Goal: Navigation & Orientation: Understand site structure

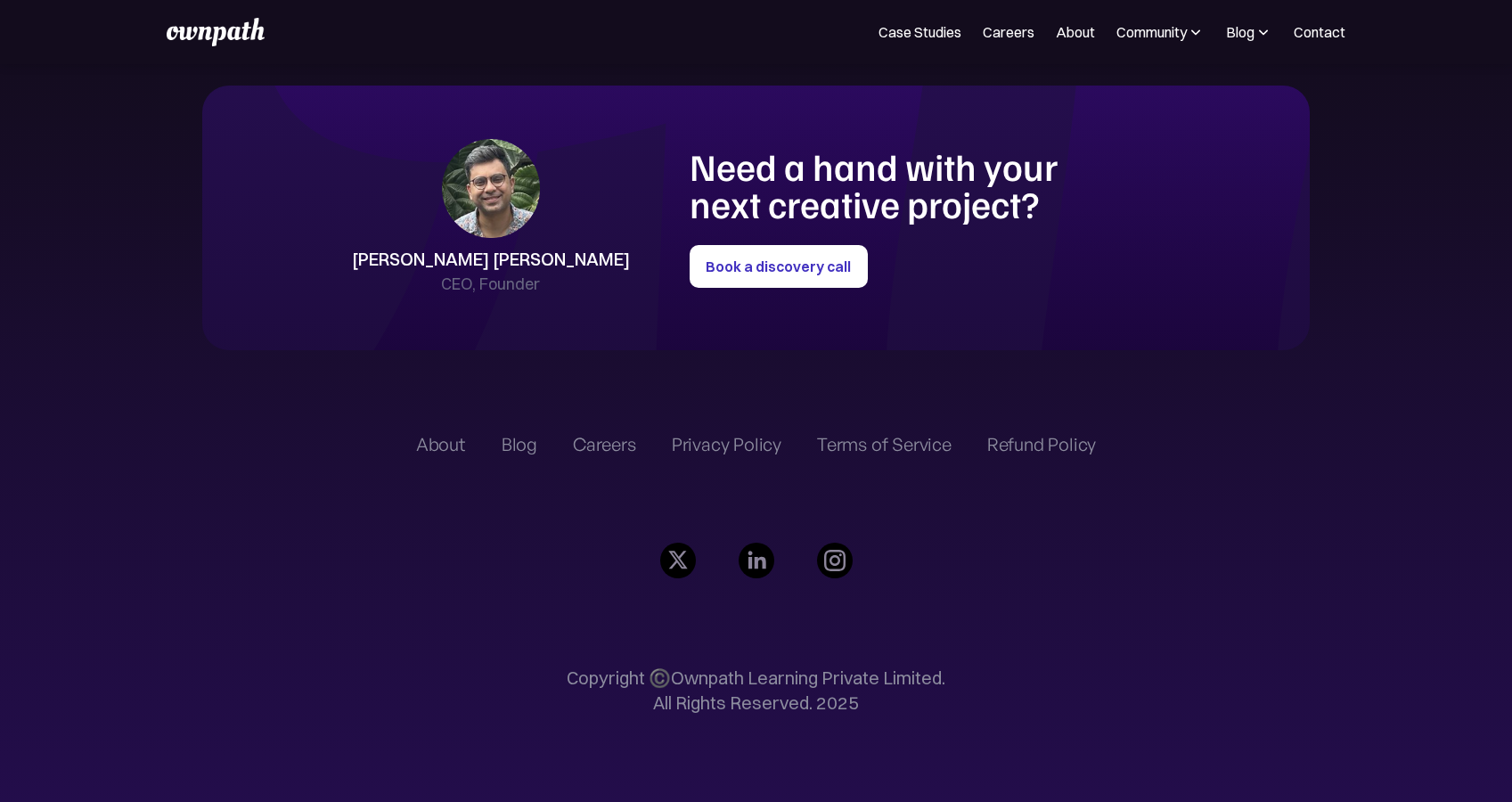
scroll to position [4152, 0]
click at [1062, 30] on link "About" at bounding box center [1075, 32] width 40 height 21
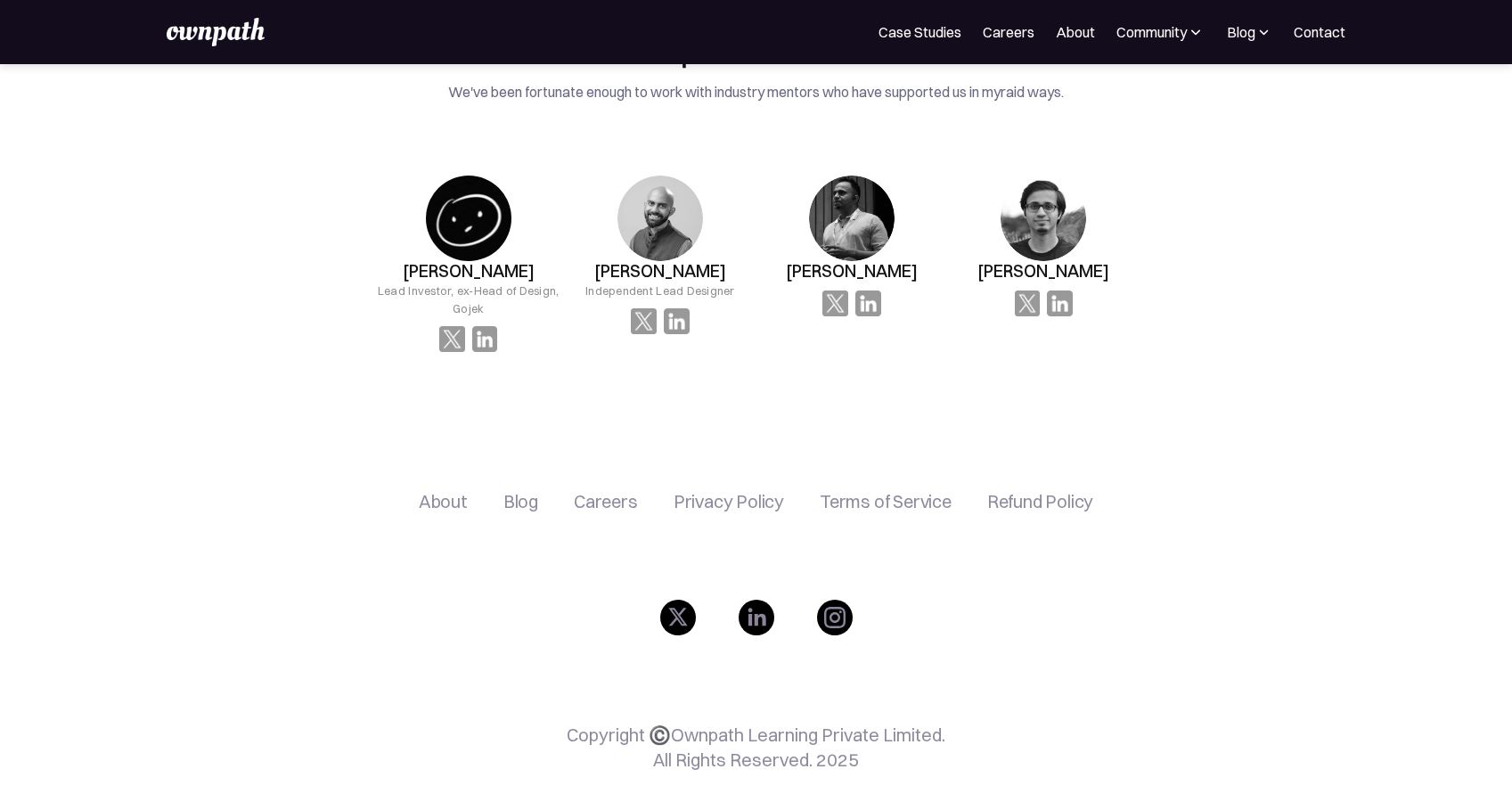
scroll to position [2971, 0]
click at [936, 27] on link "Case Studies" at bounding box center [920, 32] width 83 height 21
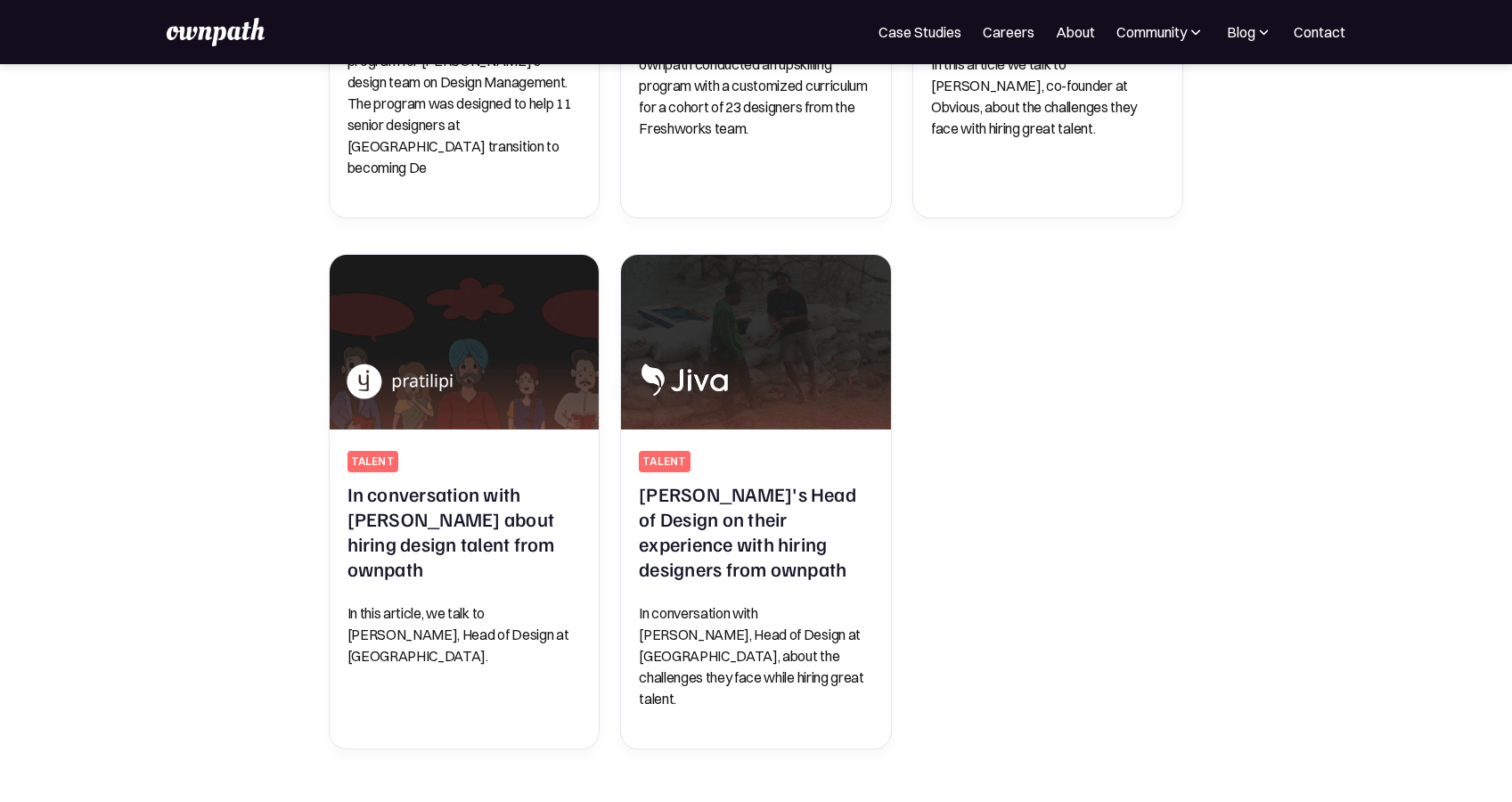
scroll to position [784, 0]
click at [999, 29] on link "Careers" at bounding box center [1009, 32] width 52 height 21
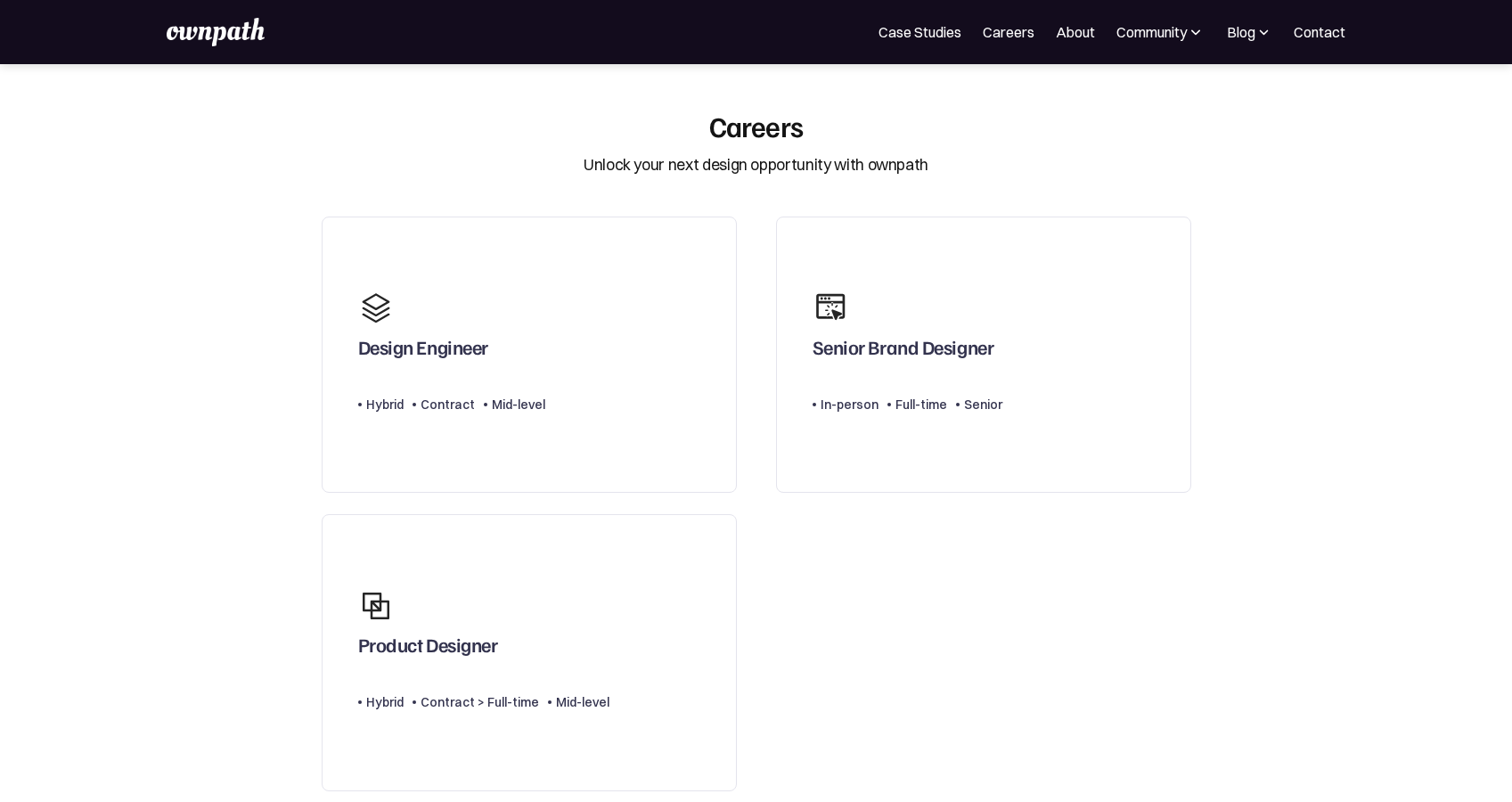
click at [1271, 32] on img at bounding box center [1264, 32] width 17 height 17
click at [908, 36] on link "Case Studies" at bounding box center [920, 32] width 83 height 21
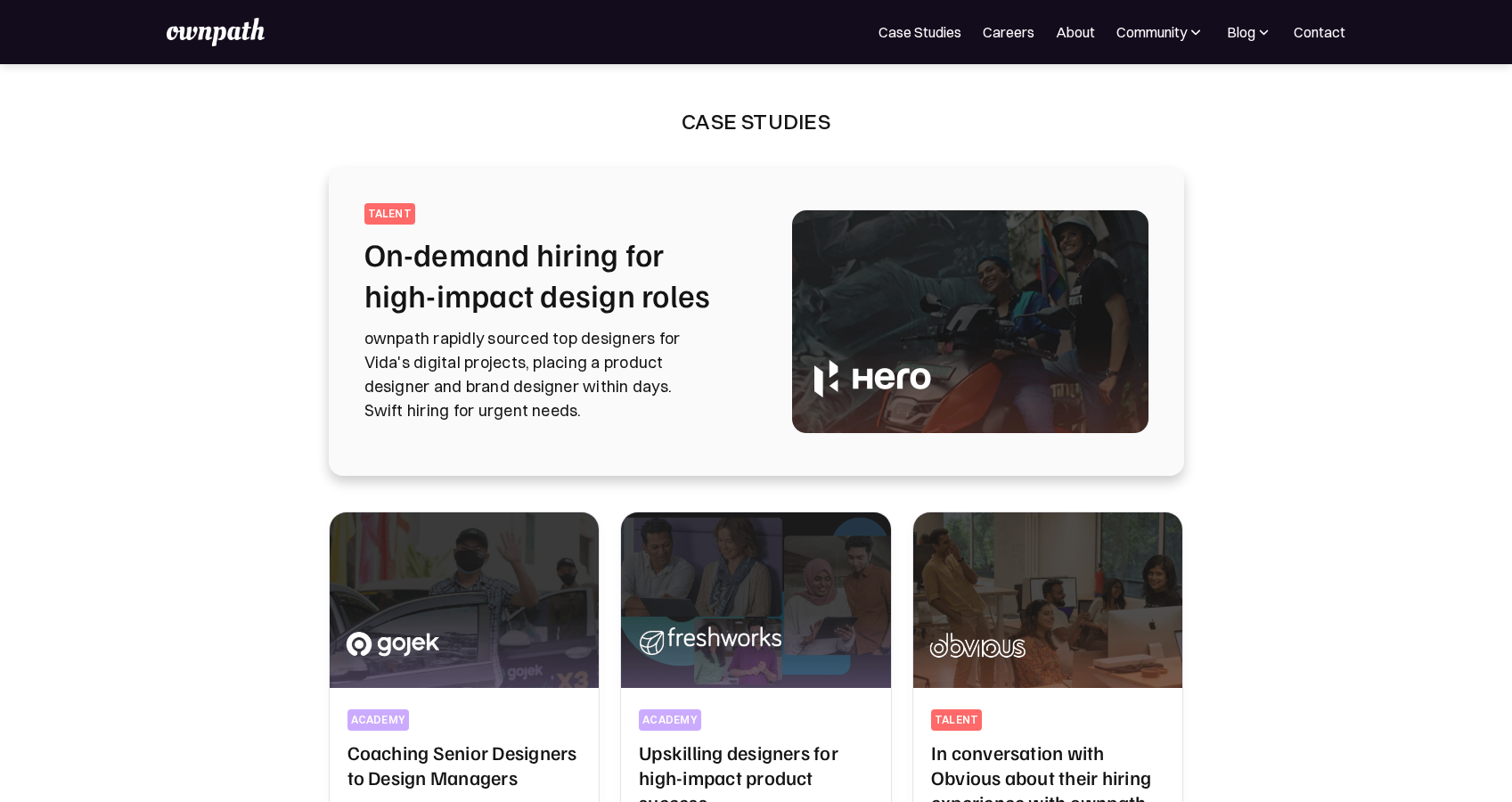
click at [647, 305] on h2 "On-demand hiring for high-impact design roles" at bounding box center [557, 274] width 385 height 82
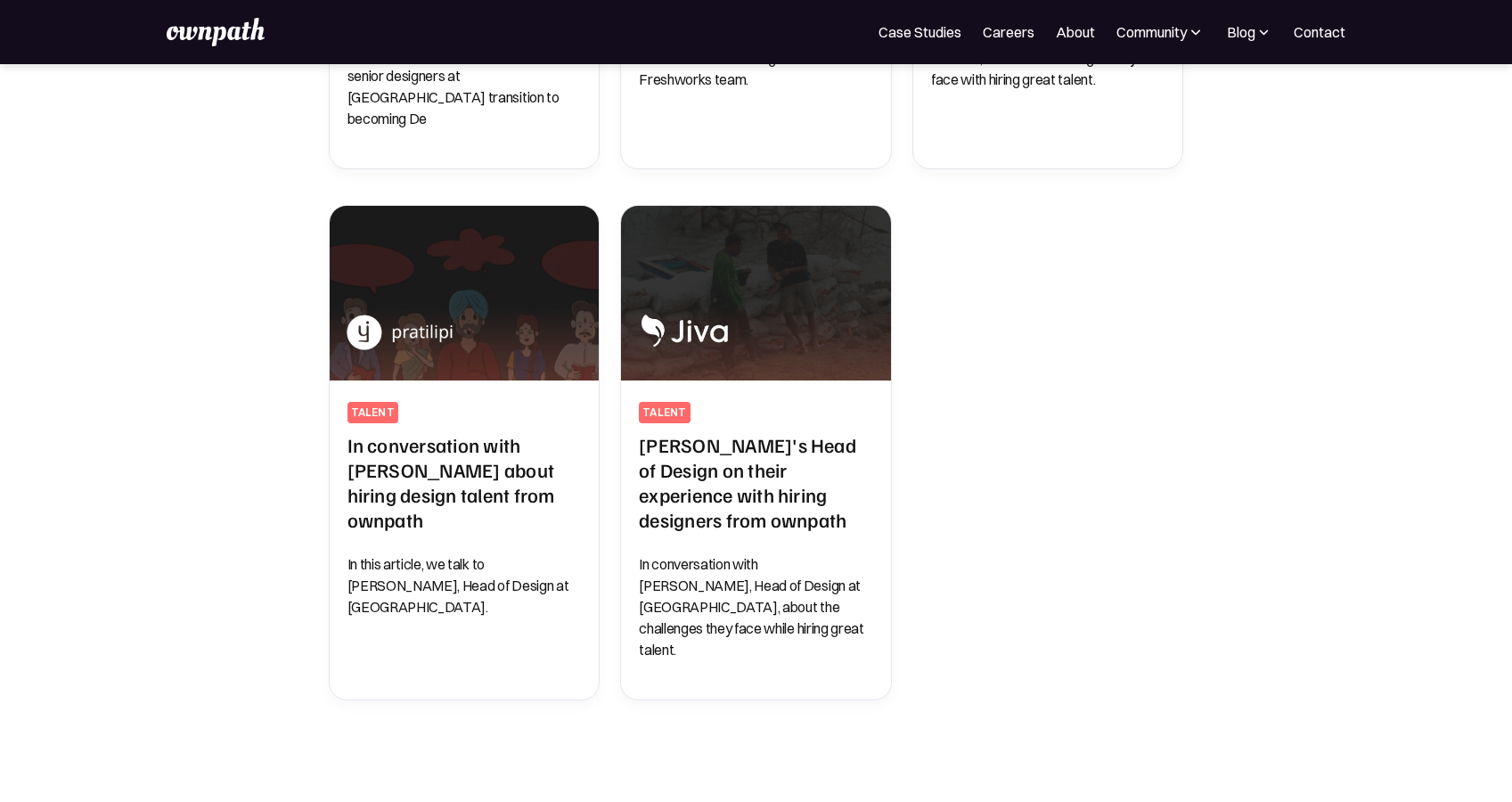
scroll to position [846, 0]
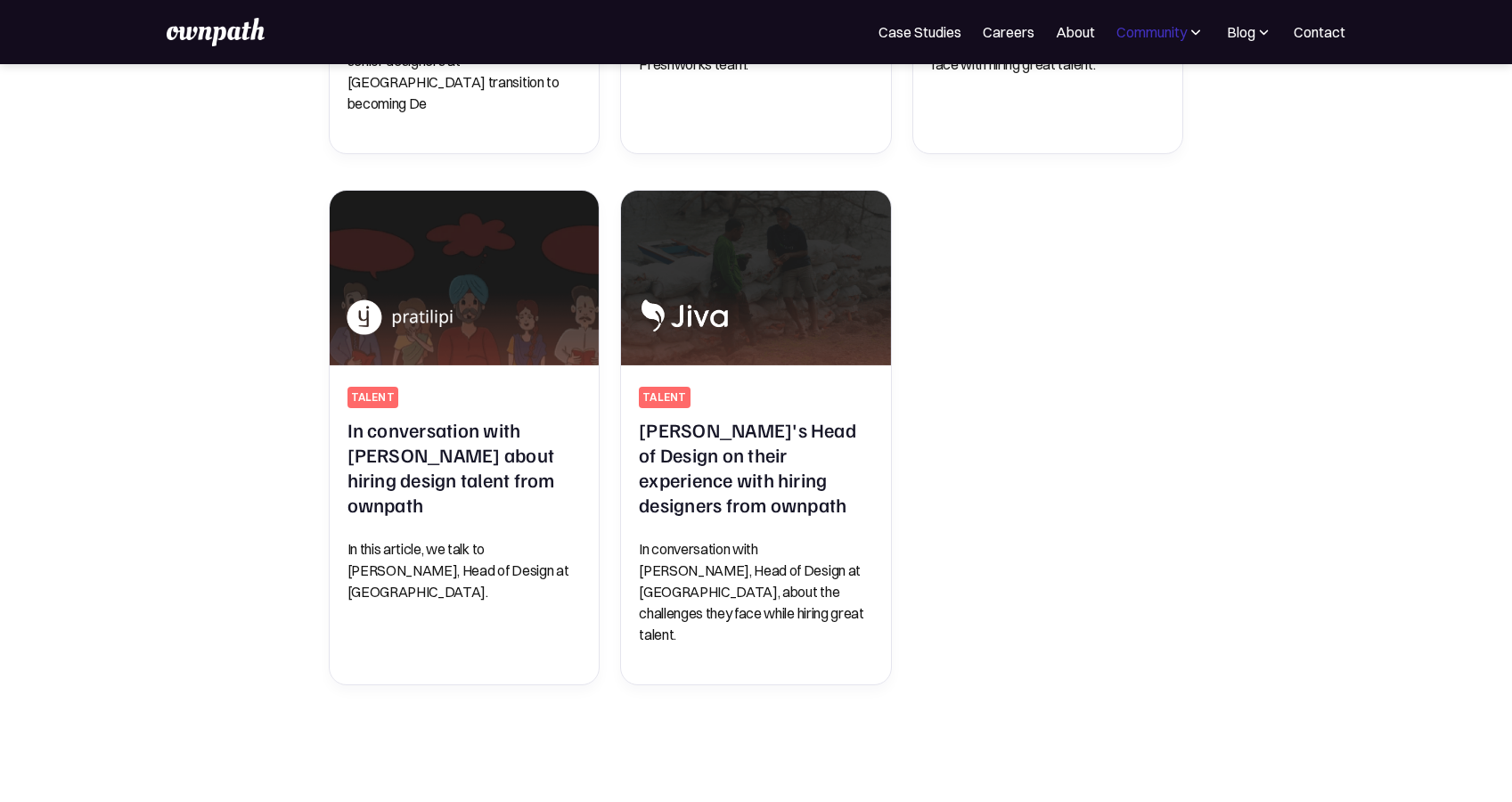
click at [1146, 28] on div "Community" at bounding box center [1151, 32] width 70 height 21
click at [1241, 30] on div "Blog" at bounding box center [1242, 32] width 29 height 21
click at [1169, 334] on div "Resources" at bounding box center [1209, 338] width 113 height 21
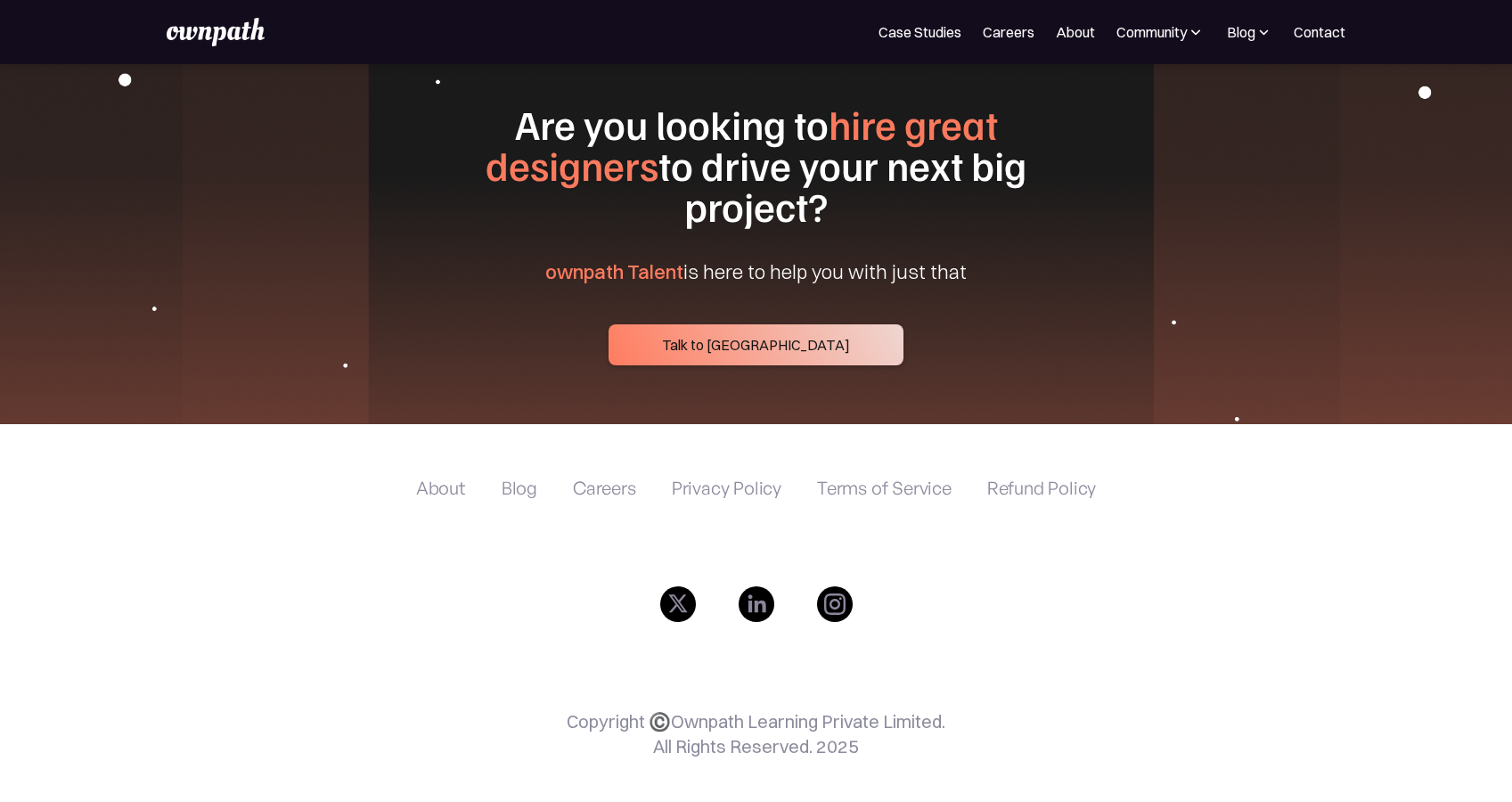
scroll to position [7090, 0]
